Goal: Task Accomplishment & Management: Manage account settings

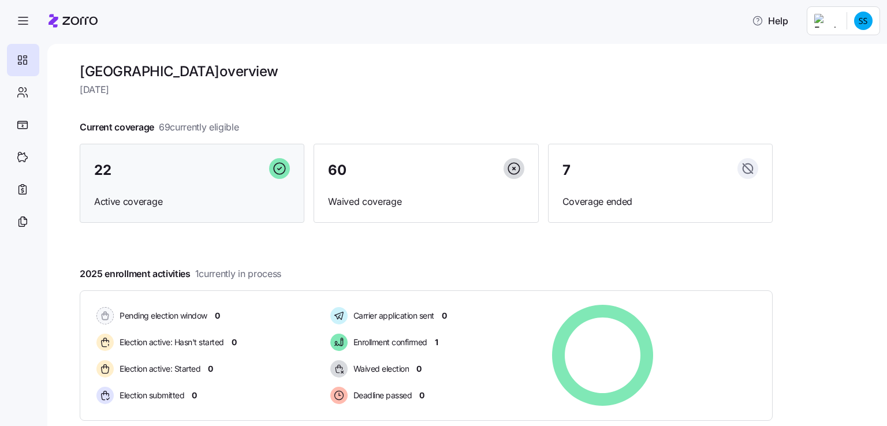
click at [110, 167] on span "22" at bounding box center [102, 170] width 17 height 14
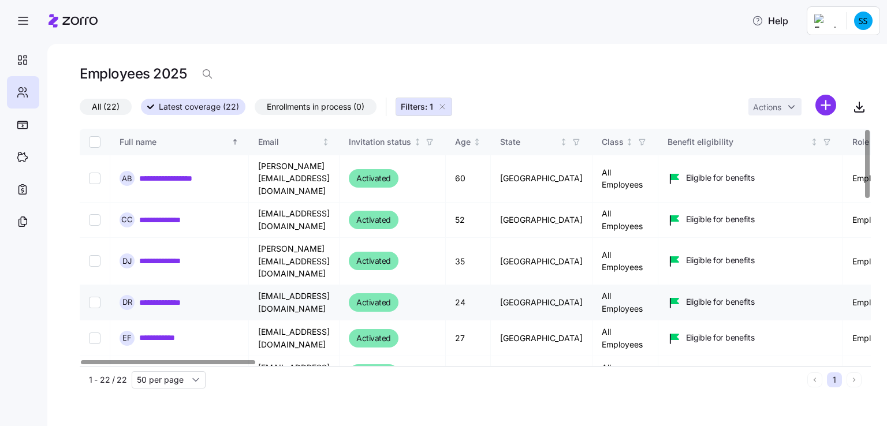
click at [189, 297] on link "**********" at bounding box center [169, 303] width 61 height 12
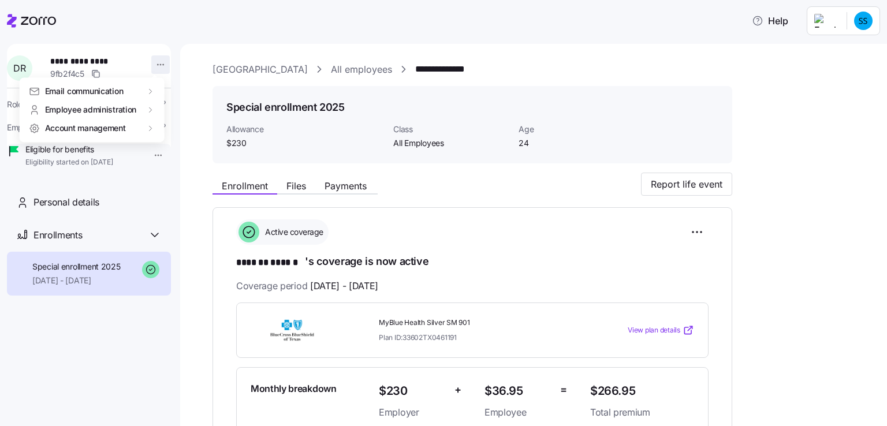
click at [155, 60] on html "**********" at bounding box center [443, 209] width 887 height 419
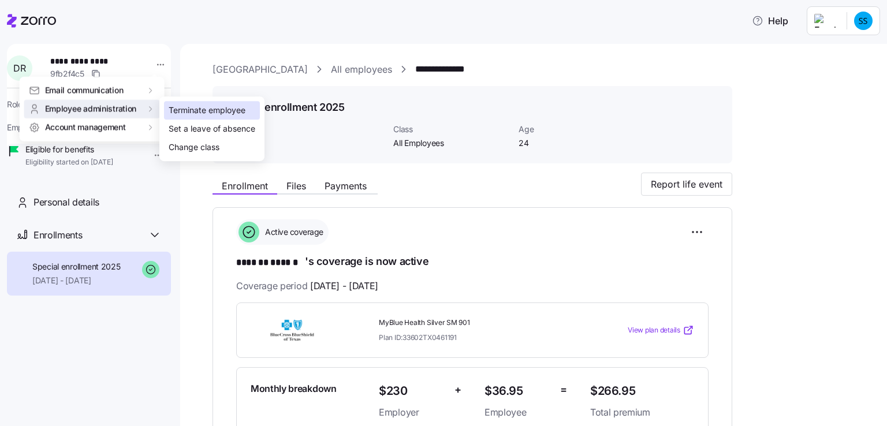
click at [197, 108] on div "Terminate employee" at bounding box center [207, 110] width 77 height 13
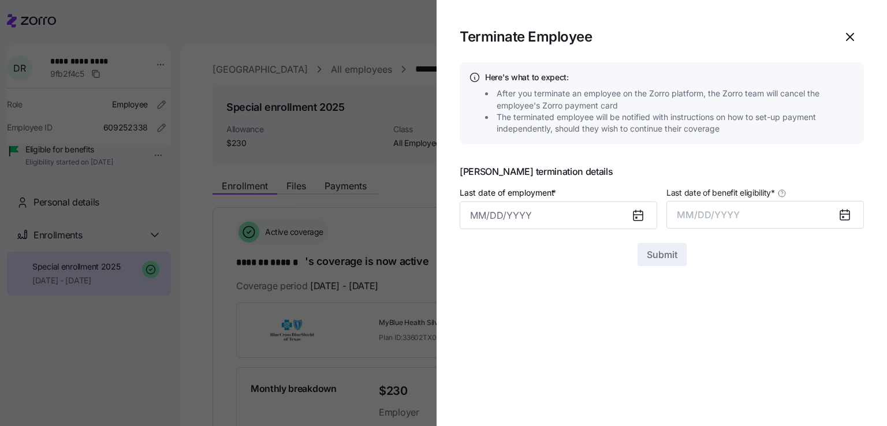
click at [635, 215] on icon at bounding box center [637, 215] width 9 height 0
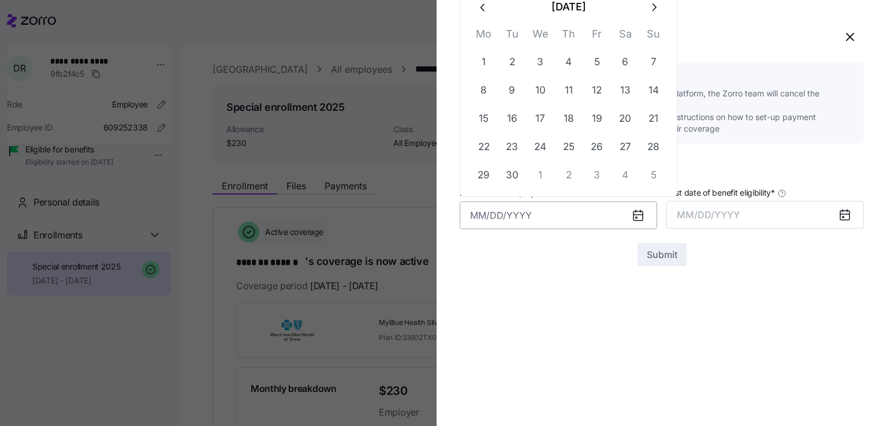
click at [484, 214] on input "Last date of employment *" at bounding box center [558, 216] width 197 height 28
click at [848, 35] on icon "button" at bounding box center [850, 37] width 14 height 14
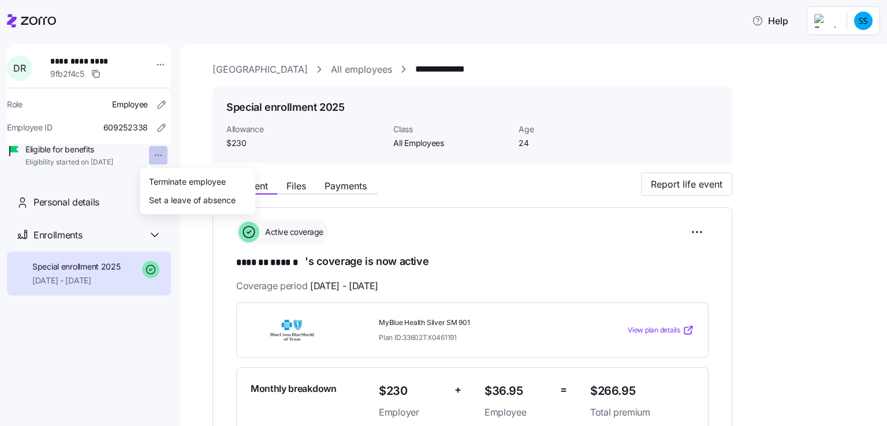
click at [150, 154] on html "**********" at bounding box center [443, 209] width 887 height 419
click at [175, 178] on div "Terminate employee" at bounding box center [187, 182] width 77 height 13
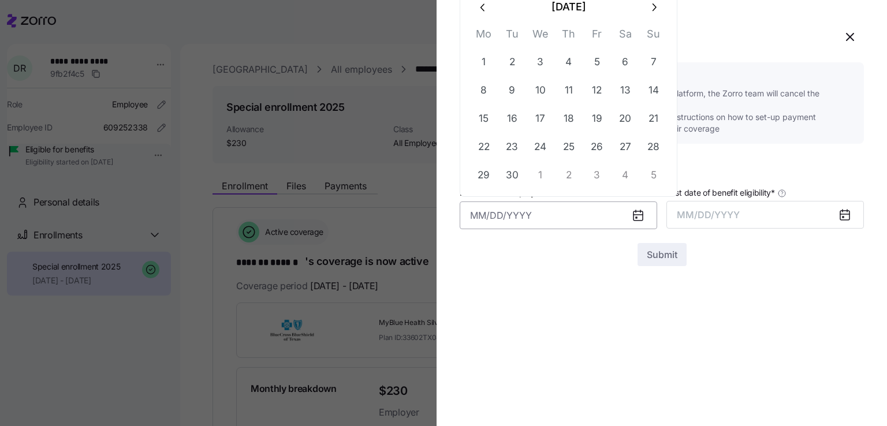
click at [467, 211] on input "Last date of employment *" at bounding box center [558, 216] width 197 height 28
click at [597, 90] on button "12" at bounding box center [597, 91] width 28 height 28
type input "[DATE]"
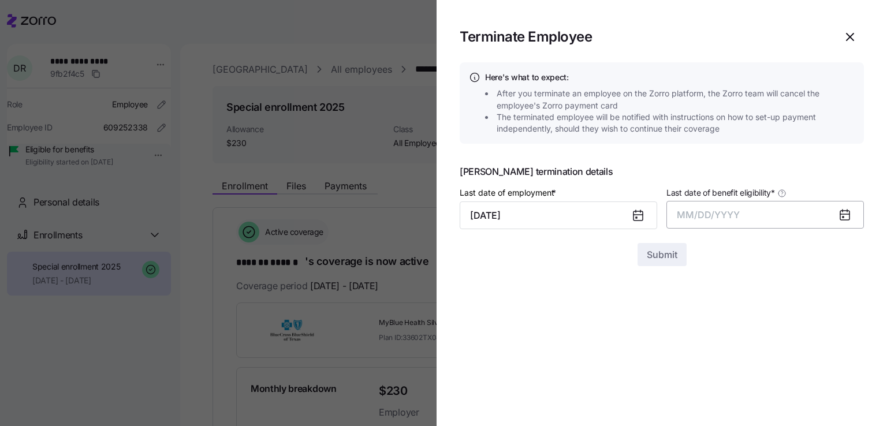
click at [691, 215] on span "MM/DD/YYYY" at bounding box center [708, 215] width 63 height 12
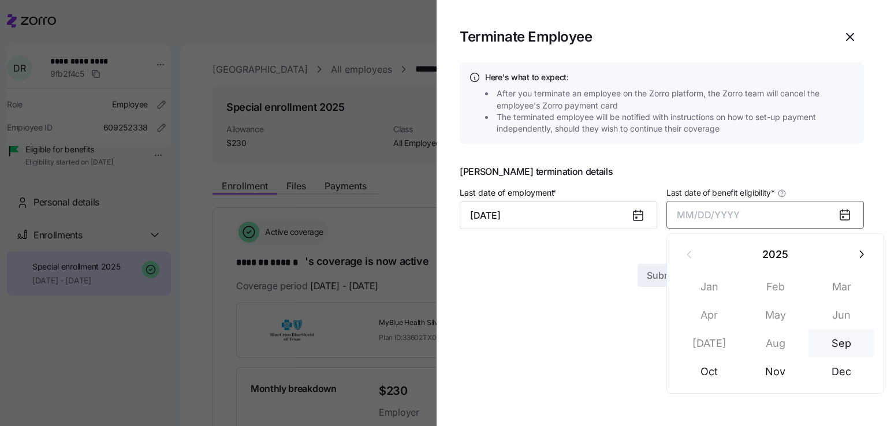
click at [842, 343] on button "Sep" at bounding box center [841, 344] width 66 height 28
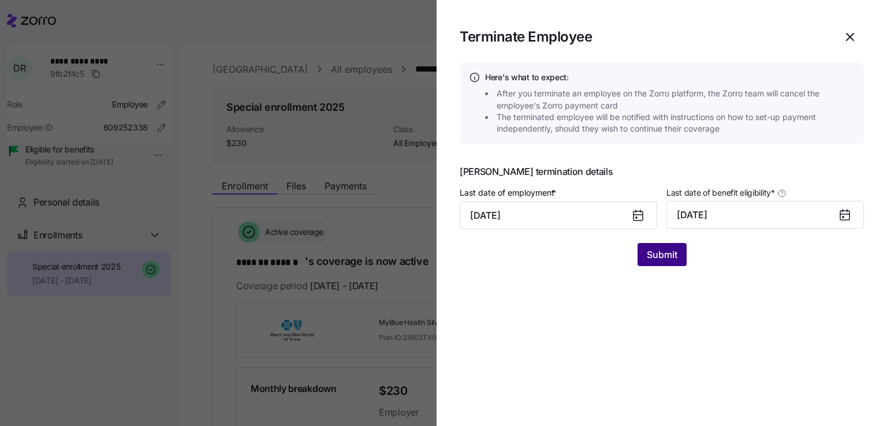
click at [669, 256] on span "Submit" at bounding box center [662, 255] width 31 height 14
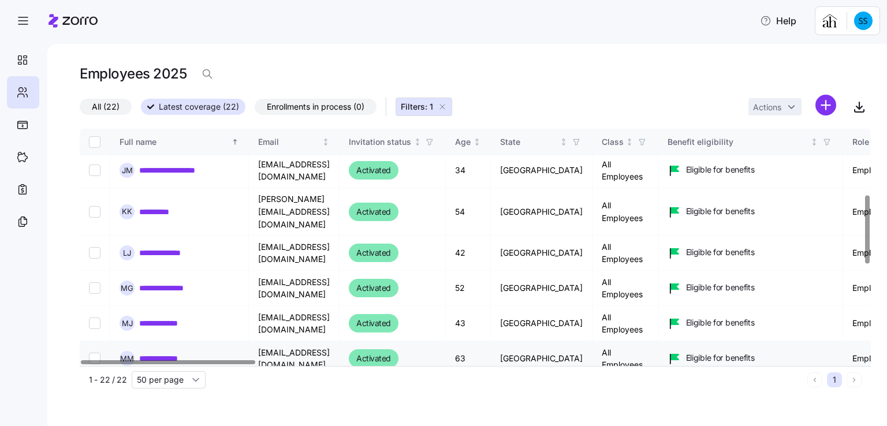
scroll to position [231, 0]
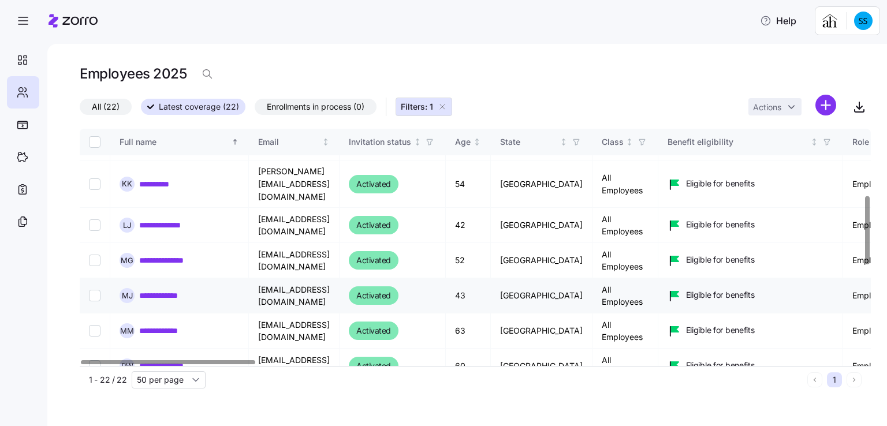
click at [172, 290] on link "**********" at bounding box center [167, 296] width 57 height 12
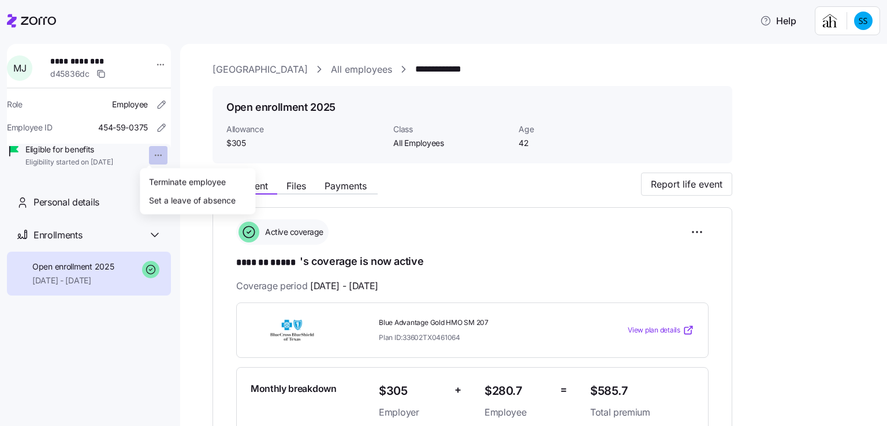
click at [149, 153] on html "**********" at bounding box center [443, 209] width 887 height 419
click at [157, 180] on div "Terminate employee" at bounding box center [187, 182] width 77 height 13
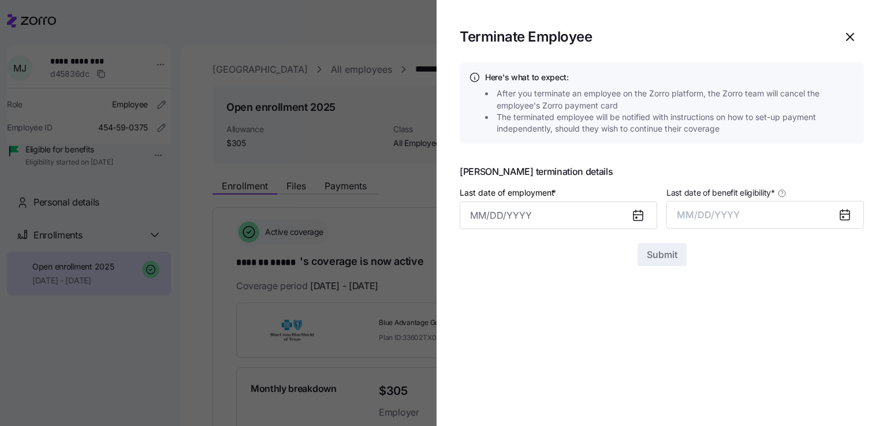
click at [635, 215] on icon at bounding box center [637, 215] width 9 height 9
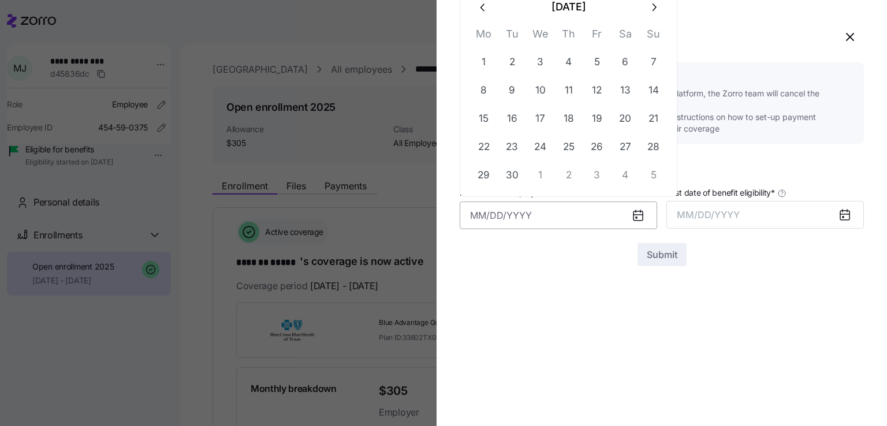
click at [486, 216] on input "Last date of employment *" at bounding box center [558, 216] width 197 height 28
click at [540, 115] on button "17" at bounding box center [541, 119] width 28 height 28
type input "[DATE]"
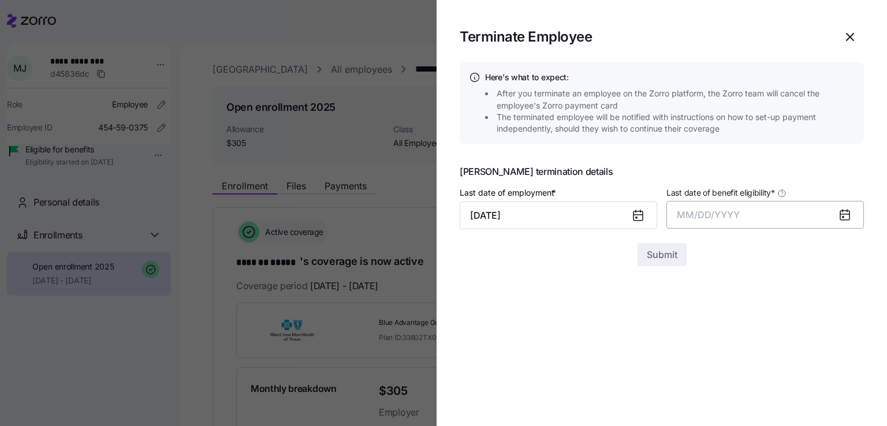
click at [694, 211] on span "MM/DD/YYYY" at bounding box center [708, 215] width 63 height 12
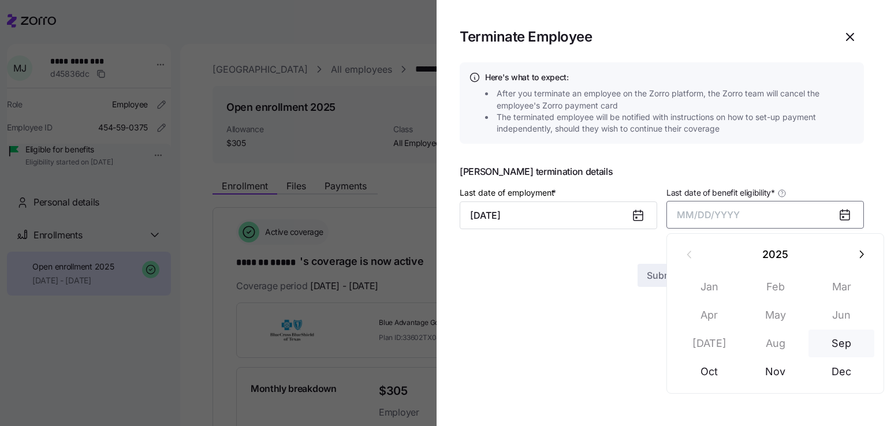
click at [847, 342] on button "Sep" at bounding box center [841, 344] width 66 height 28
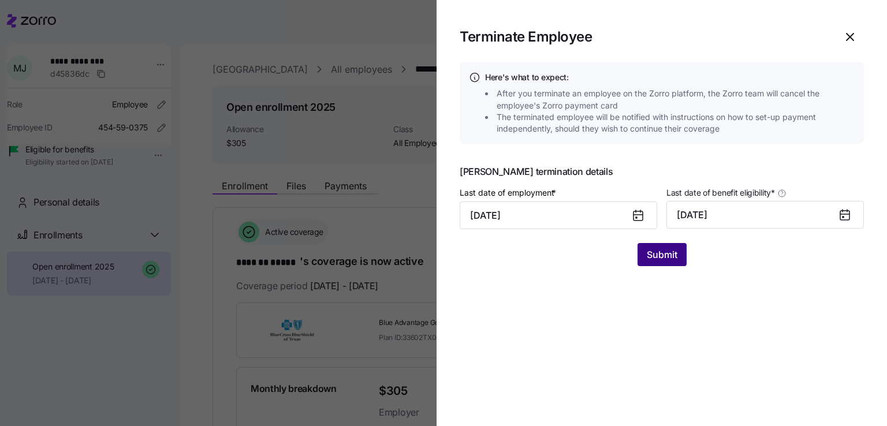
click at [664, 254] on span "Submit" at bounding box center [662, 255] width 31 height 14
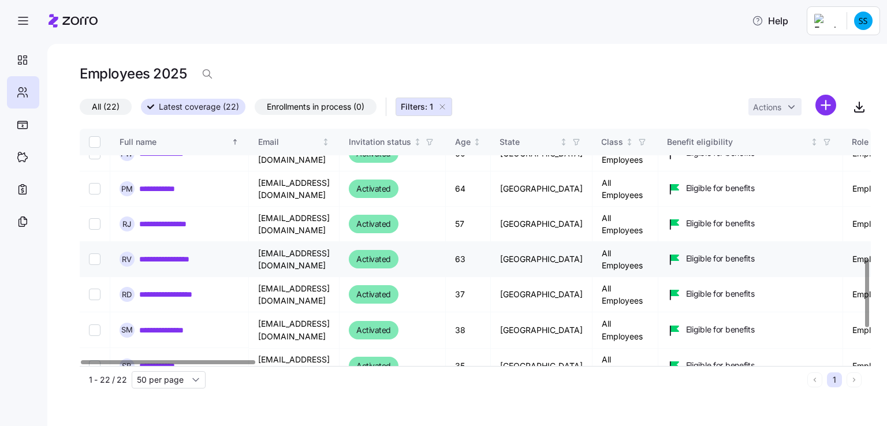
scroll to position [462, 0]
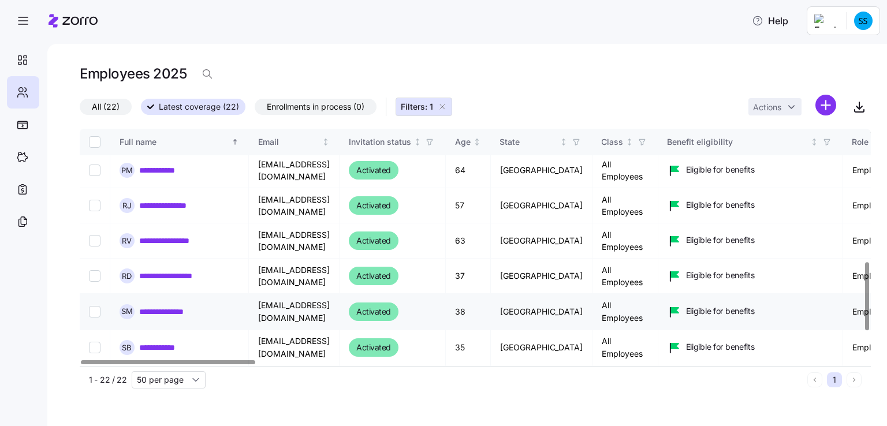
click at [184, 304] on div "**********" at bounding box center [180, 311] width 120 height 15
click at [185, 306] on link "**********" at bounding box center [170, 312] width 62 height 12
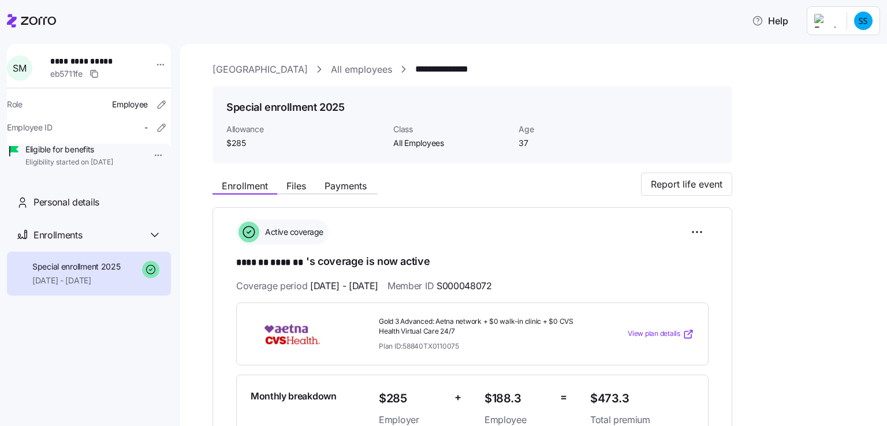
click at [150, 155] on html "**********" at bounding box center [443, 209] width 887 height 419
click at [162, 181] on div "Terminate employee" at bounding box center [187, 182] width 77 height 13
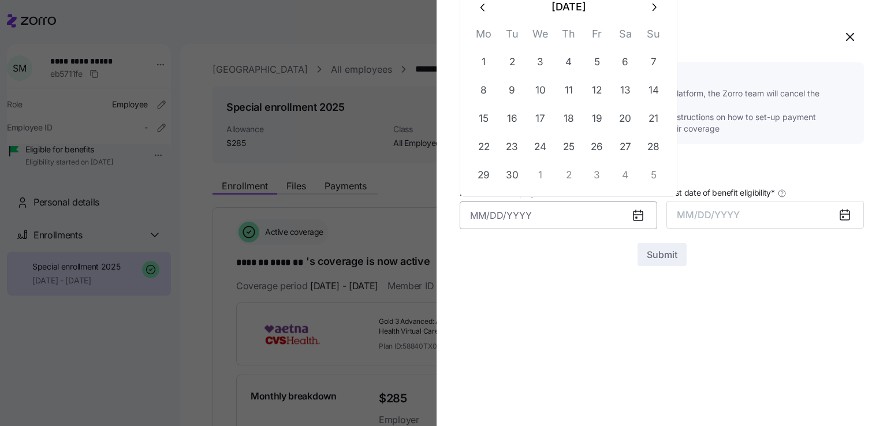
click at [469, 213] on input "Last date of employment *" at bounding box center [558, 216] width 197 height 28
click at [598, 118] on button "19" at bounding box center [597, 119] width 28 height 28
type input "[DATE]"
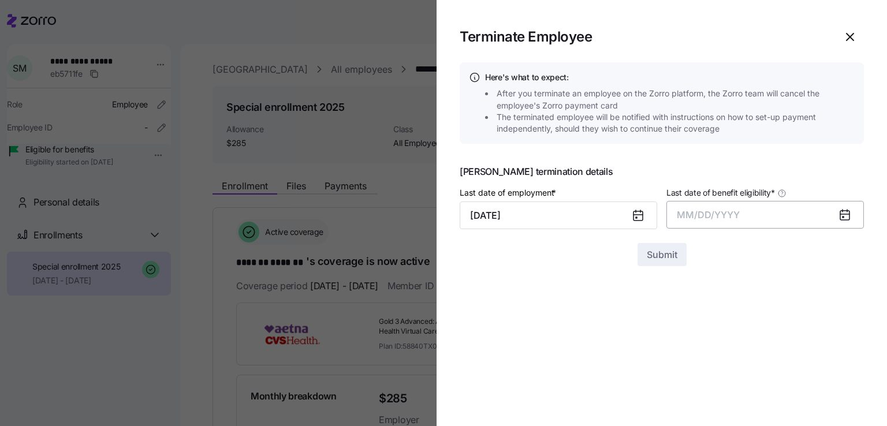
click at [706, 213] on span "MM/DD/YYYY" at bounding box center [708, 215] width 63 height 12
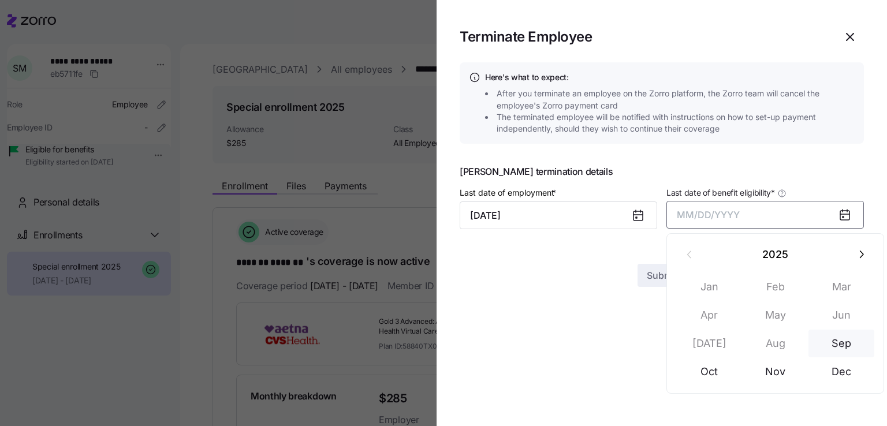
click at [842, 342] on button "Sep" at bounding box center [841, 344] width 66 height 28
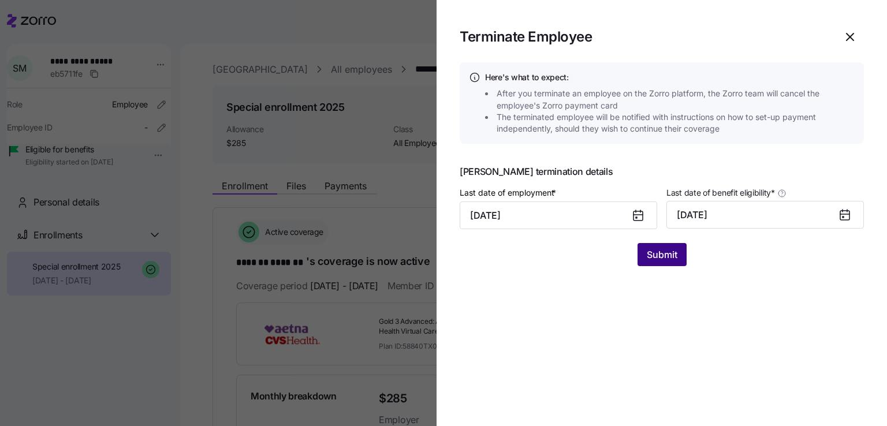
click at [663, 252] on span "Submit" at bounding box center [662, 255] width 31 height 14
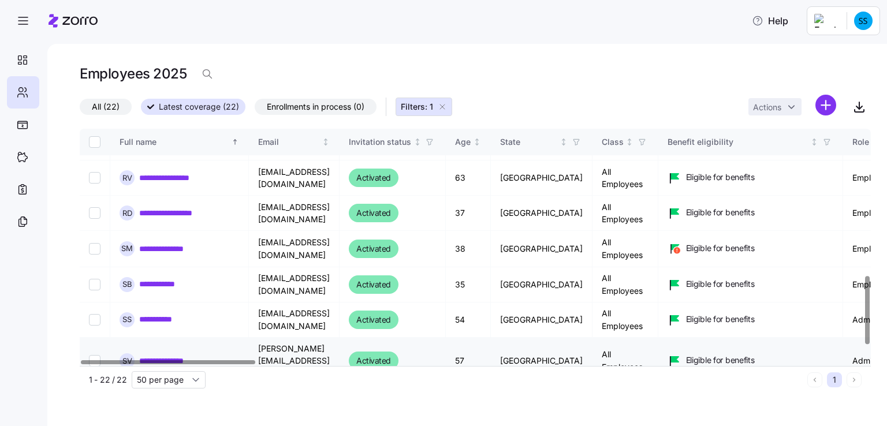
scroll to position [500, 0]
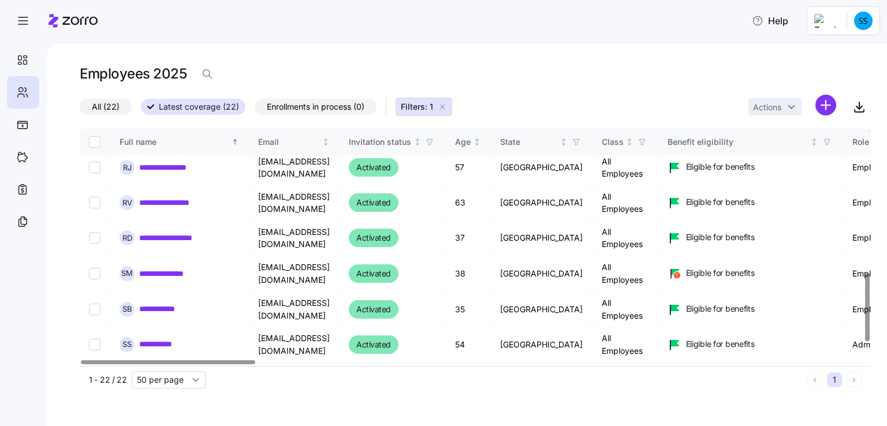
click at [111, 102] on span "All (22)" at bounding box center [106, 106] width 28 height 15
click at [80, 110] on input "All (22)" at bounding box center [80, 110] width 0 height 0
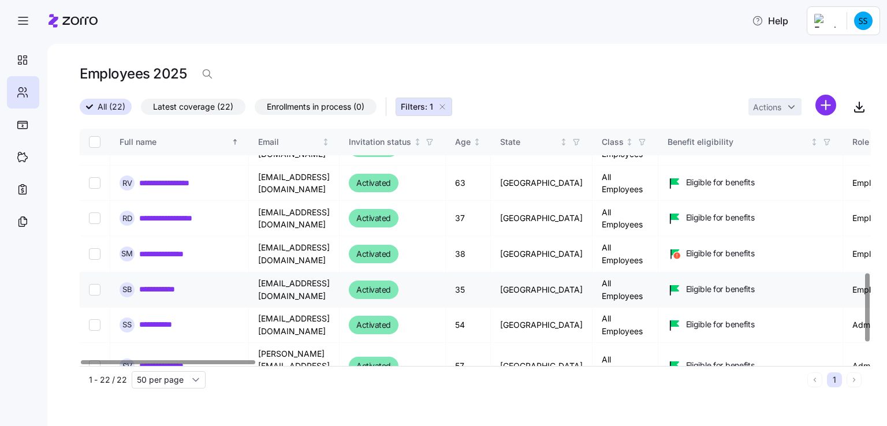
scroll to position [500, 0]
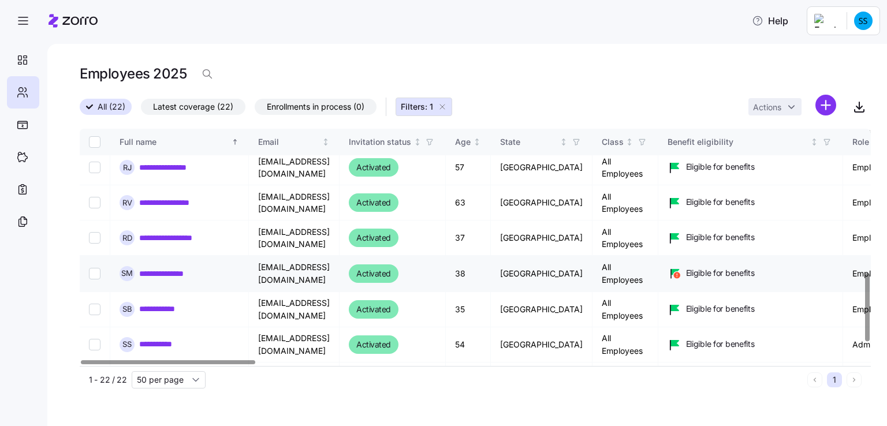
click at [680, 273] on icon at bounding box center [676, 276] width 6 height 6
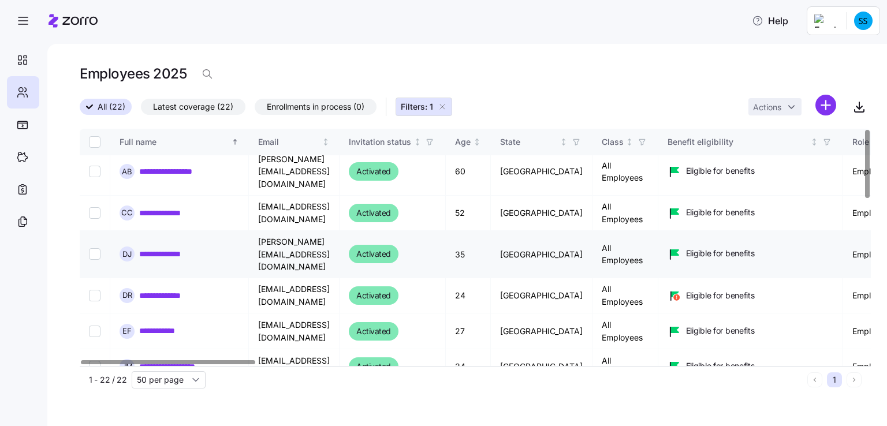
scroll to position [0, 0]
